Goal: Task Accomplishment & Management: Complete application form

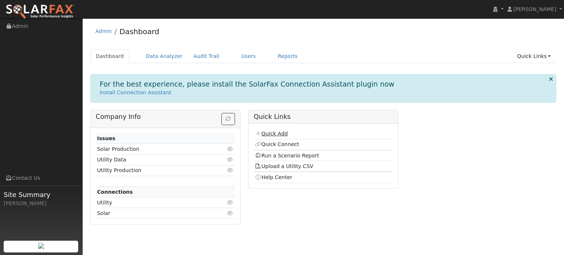
click at [265, 134] on link "Quick Add" at bounding box center [271, 134] width 33 height 6
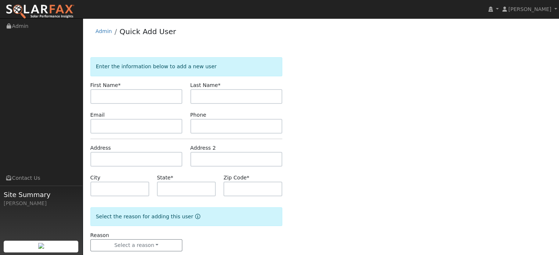
click at [143, 94] on input "text" at bounding box center [136, 96] width 92 height 15
type input "John"
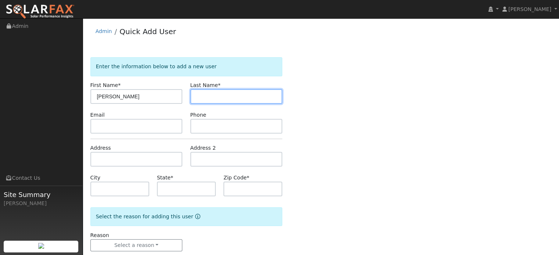
click at [206, 96] on input "text" at bounding box center [236, 96] width 92 height 15
type input "Ferrera"
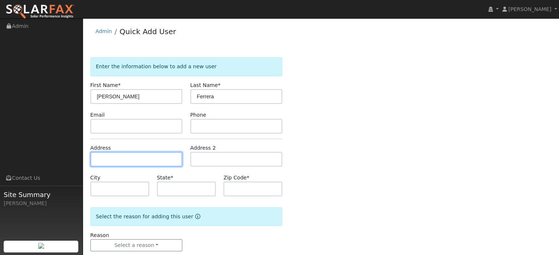
click at [149, 161] on input "text" at bounding box center [136, 159] width 92 height 15
type input "1778 La Guardia Circle"
type input "Lincoln"
type input "CA"
type input "95648"
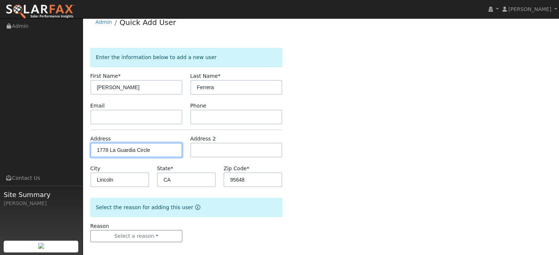
scroll to position [14, 0]
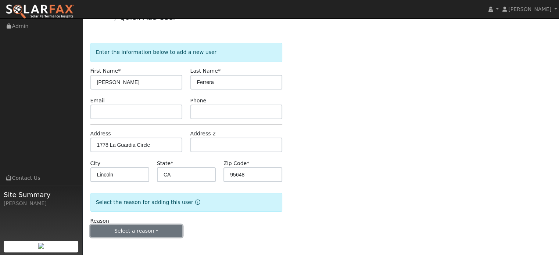
click at [136, 233] on button "Select a reason" at bounding box center [136, 231] width 92 height 12
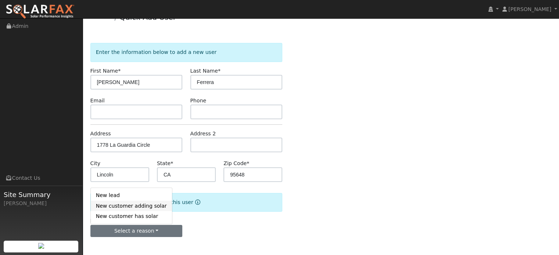
click at [133, 207] on link "New customer adding solar" at bounding box center [131, 206] width 81 height 10
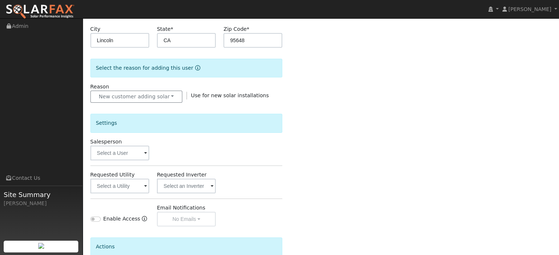
scroll to position [161, 0]
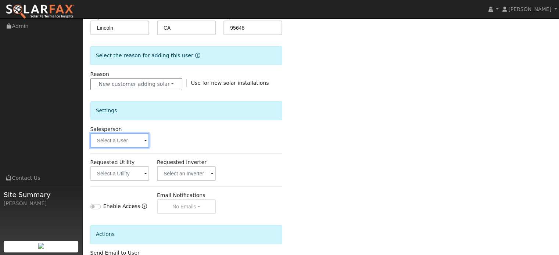
click at [130, 143] on input "text" at bounding box center [119, 140] width 59 height 15
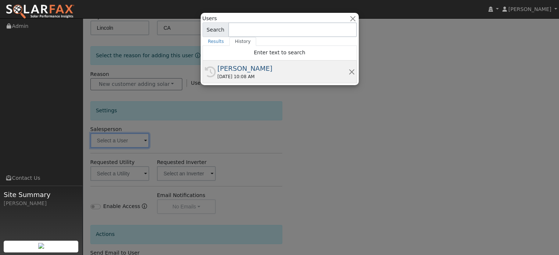
click at [239, 67] on div "[PERSON_NAME]" at bounding box center [282, 69] width 131 height 10
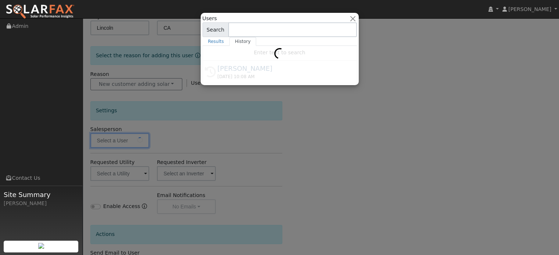
type input "[PERSON_NAME]"
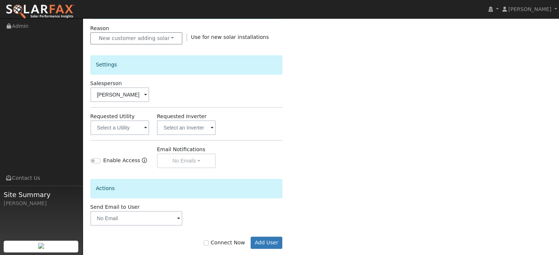
scroll to position [219, 0]
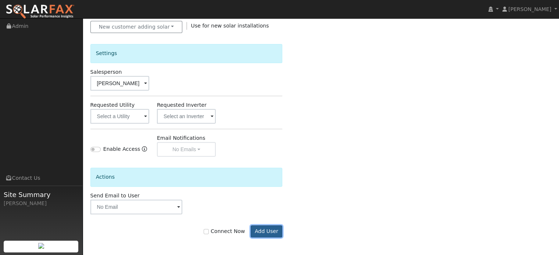
click at [274, 231] on button "Add User" at bounding box center [267, 232] width 32 height 12
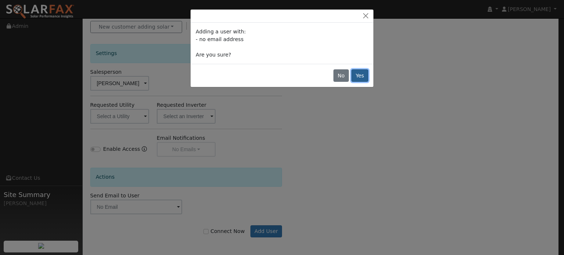
click at [363, 76] on button "Yes" at bounding box center [360, 75] width 17 height 12
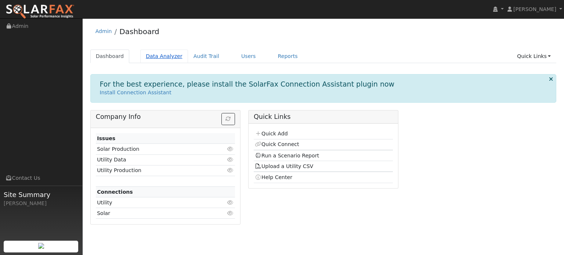
click at [164, 59] on link "Data Analyzer" at bounding box center [164, 57] width 48 height 14
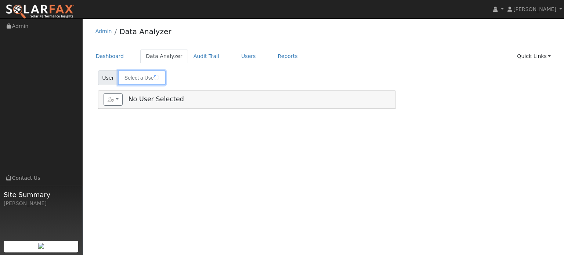
type input "Mishal Franz"
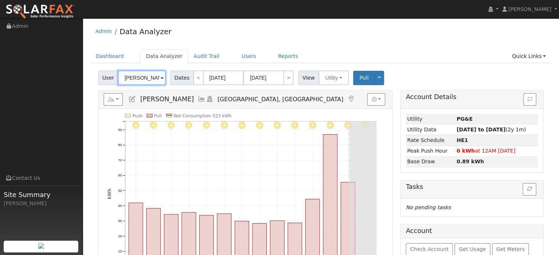
click at [154, 79] on input "Mishal Franz" at bounding box center [142, 78] width 48 height 15
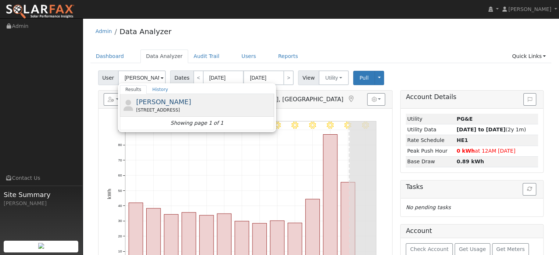
click at [151, 101] on span "John Ferrera" at bounding box center [163, 102] width 55 height 8
type input "John Ferrera"
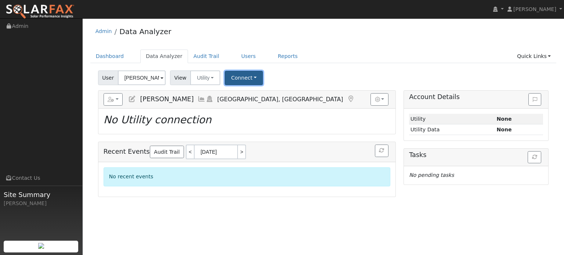
click at [240, 80] on button "Connect" at bounding box center [244, 78] width 38 height 14
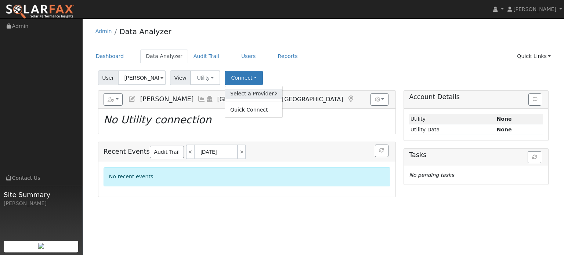
click at [244, 94] on link "Select a Provider" at bounding box center [253, 94] width 57 height 10
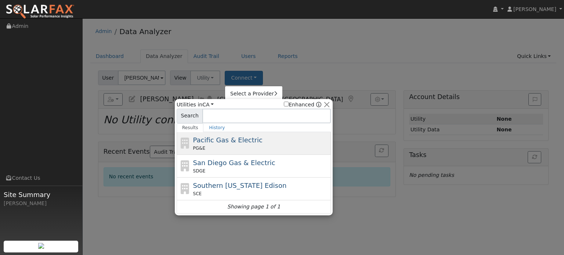
click at [225, 140] on span "Pacific Gas & Electric" at bounding box center [227, 140] width 69 height 8
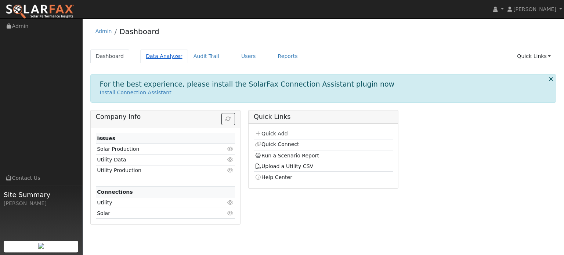
click at [162, 58] on link "Data Analyzer" at bounding box center [164, 57] width 48 height 14
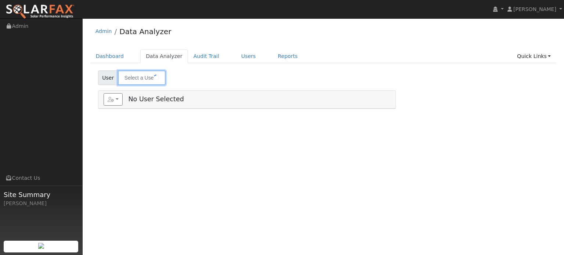
type input "[PERSON_NAME]"
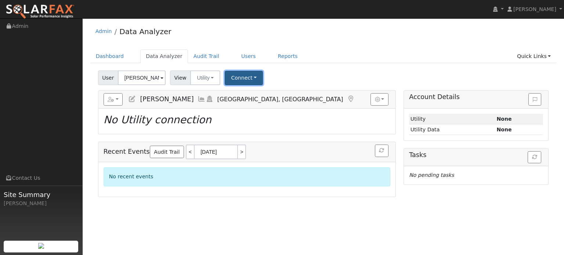
click at [250, 79] on button "Connect" at bounding box center [244, 78] width 38 height 14
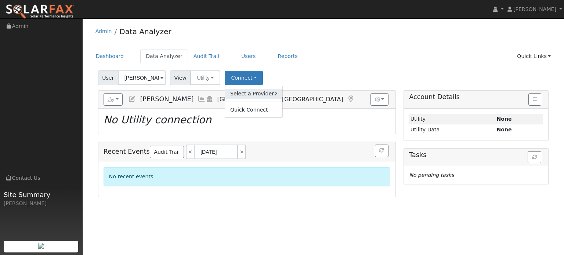
click at [241, 97] on link "Select a Provider" at bounding box center [253, 94] width 57 height 10
click at [238, 98] on link "Select a Provider" at bounding box center [253, 94] width 57 height 10
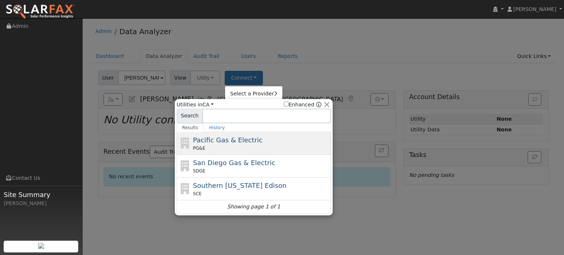
click at [211, 149] on div "PG&E" at bounding box center [261, 148] width 136 height 7
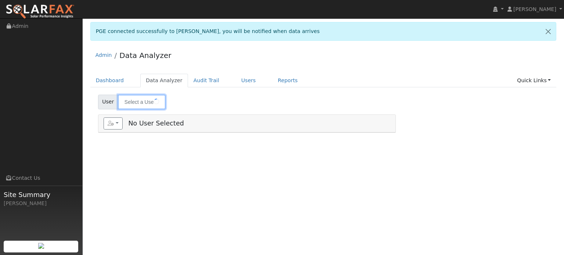
type input "[PERSON_NAME]"
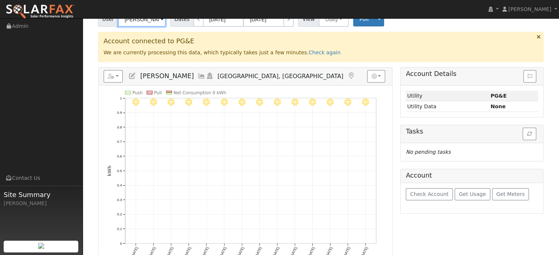
scroll to position [147, 0]
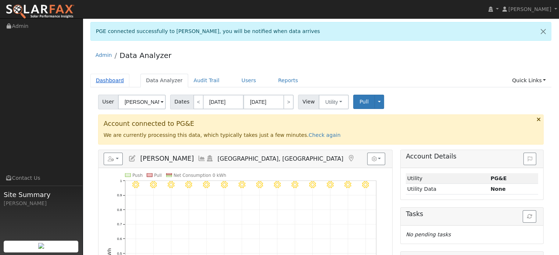
click at [101, 77] on link "Dashboard" at bounding box center [109, 81] width 39 height 14
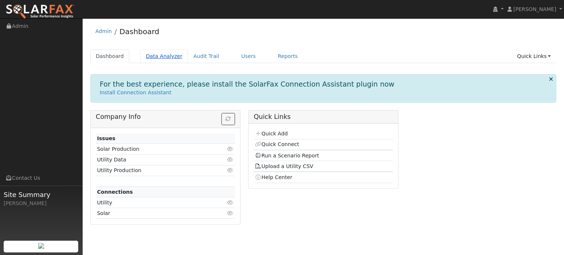
click at [168, 60] on link "Data Analyzer" at bounding box center [164, 57] width 48 height 14
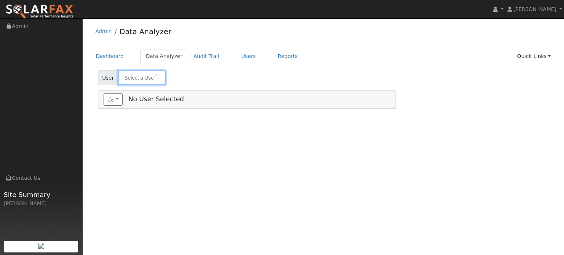
type input "[PERSON_NAME]"
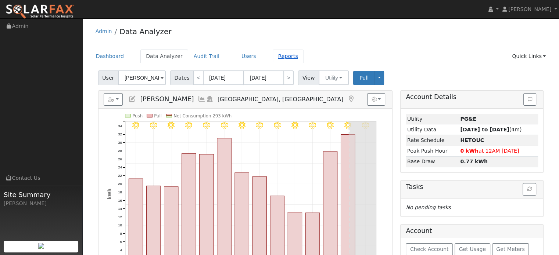
click at [277, 60] on link "Reports" at bounding box center [288, 57] width 31 height 14
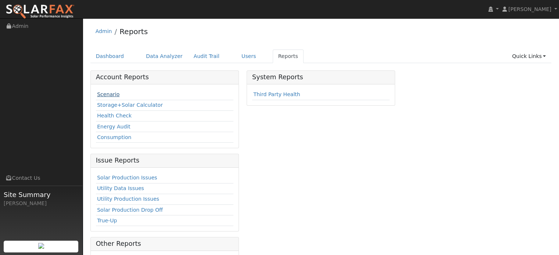
click at [103, 93] on link "Scenario" at bounding box center [108, 94] width 22 height 6
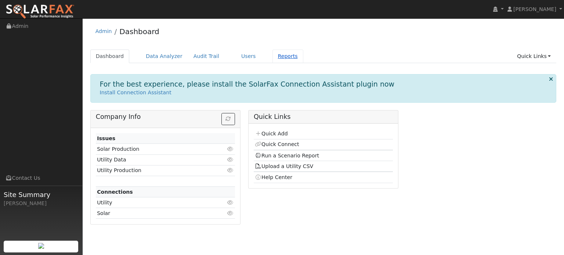
click at [273, 55] on link "Reports" at bounding box center [288, 57] width 31 height 14
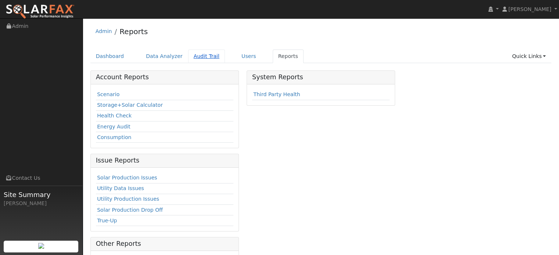
click at [195, 58] on link "Audit Trail" at bounding box center [206, 57] width 37 height 14
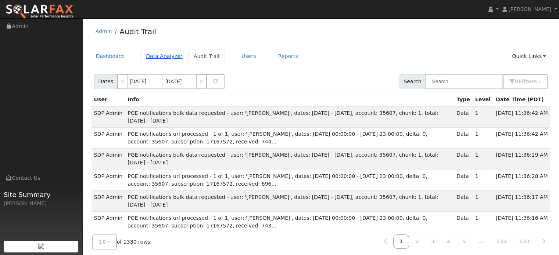
click at [160, 60] on link "Data Analyzer" at bounding box center [164, 57] width 48 height 14
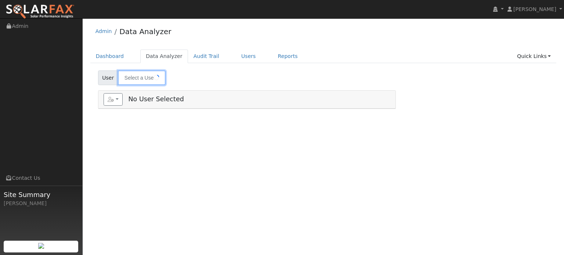
type input "[PERSON_NAME]"
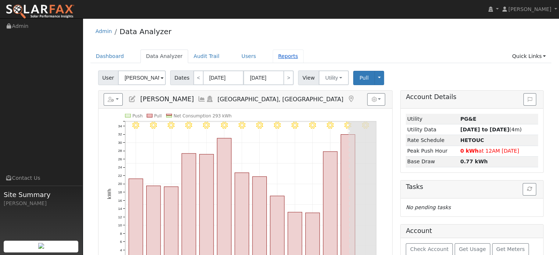
click at [273, 56] on link "Reports" at bounding box center [288, 57] width 31 height 14
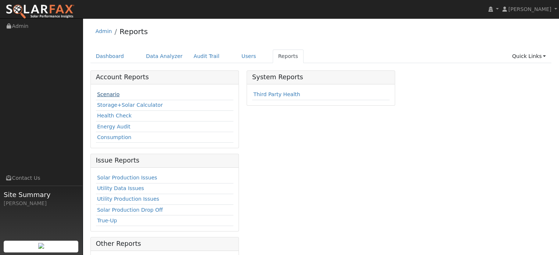
click at [103, 91] on link "Scenario" at bounding box center [108, 94] width 22 height 6
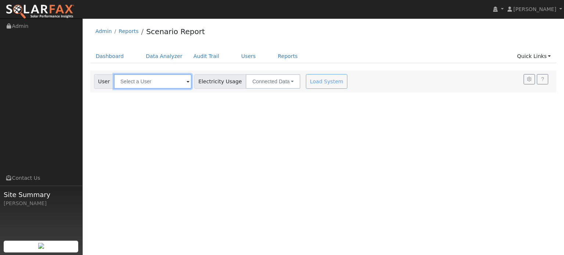
click at [145, 79] on input "text" at bounding box center [153, 81] width 78 height 15
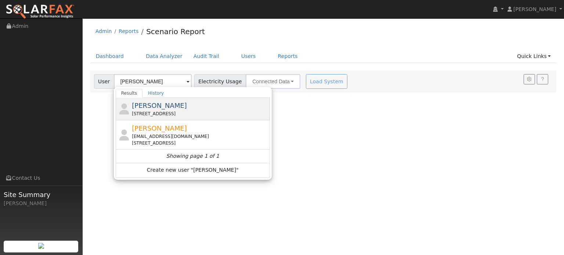
click at [145, 107] on span "[PERSON_NAME]" at bounding box center [159, 106] width 55 height 8
type input "[PERSON_NAME]"
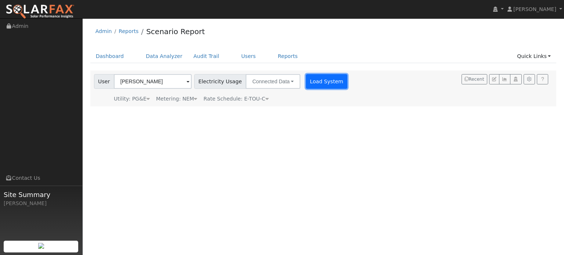
click at [320, 82] on button "Load System" at bounding box center [327, 81] width 42 height 15
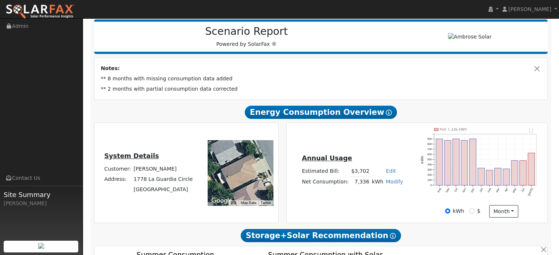
scroll to position [110, 0]
